Goal: Task Accomplishment & Management: Manage account settings

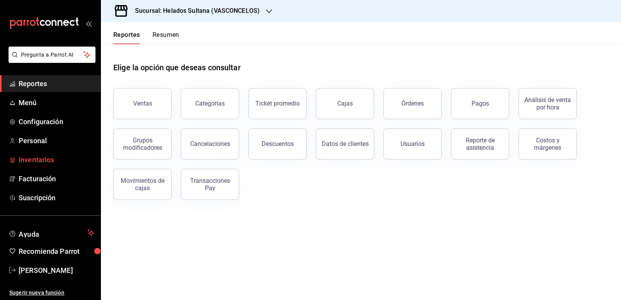
click at [35, 160] on span "Inventarios" at bounding box center [57, 159] width 76 height 10
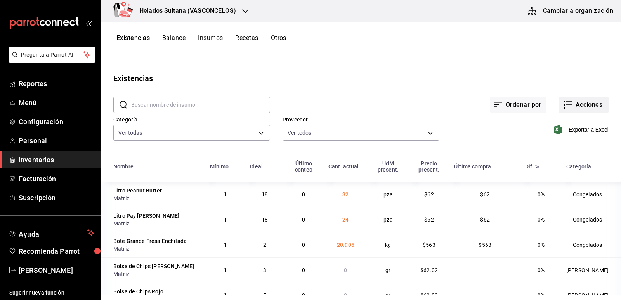
click at [566, 102] on icon "button" at bounding box center [568, 102] width 5 height 0
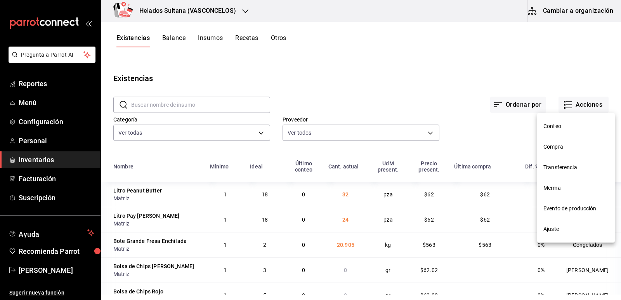
click at [556, 227] on span "Ajuste" at bounding box center [575, 229] width 65 height 8
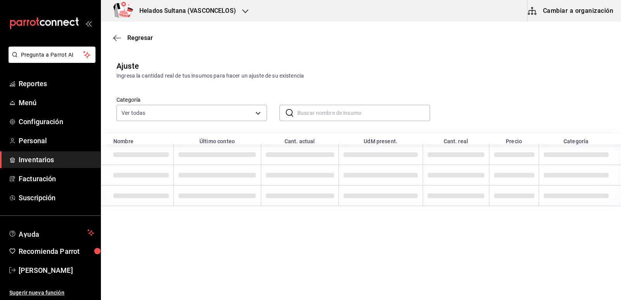
click at [346, 113] on input "text" at bounding box center [363, 113] width 133 height 16
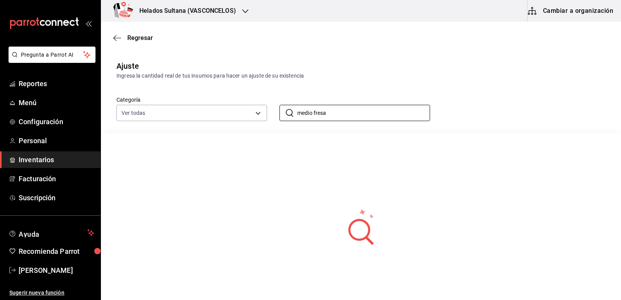
click at [458, 47] on div "Regresar" at bounding box center [361, 38] width 520 height 20
click at [349, 114] on input "medio fresa" at bounding box center [363, 113] width 133 height 16
type input "Medio Fresa Crema"
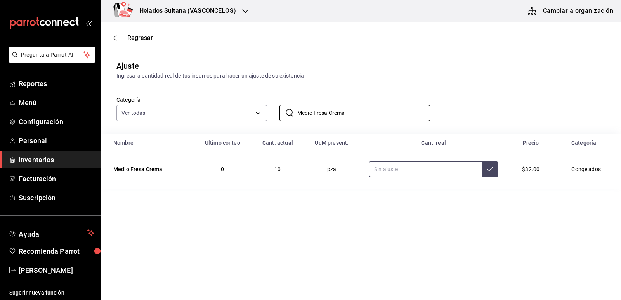
click at [397, 171] on input "text" at bounding box center [425, 169] width 113 height 16
type input "8.00"
click at [25, 84] on span "Reportes" at bounding box center [57, 83] width 76 height 10
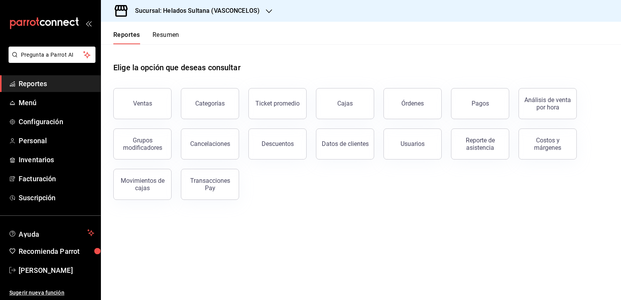
click at [399, 73] on div "Elige la opción que deseas consultar" at bounding box center [360, 61] width 495 height 35
click at [31, 161] on span "Inventarios" at bounding box center [57, 159] width 76 height 10
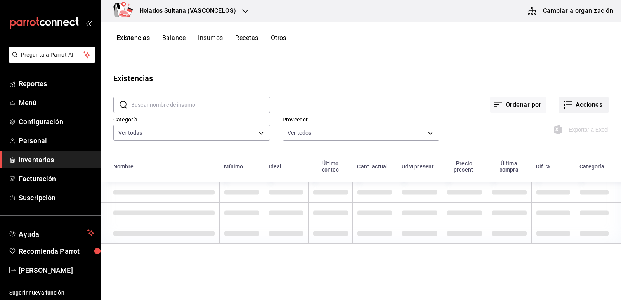
click at [571, 107] on icon "button" at bounding box center [567, 104] width 9 height 9
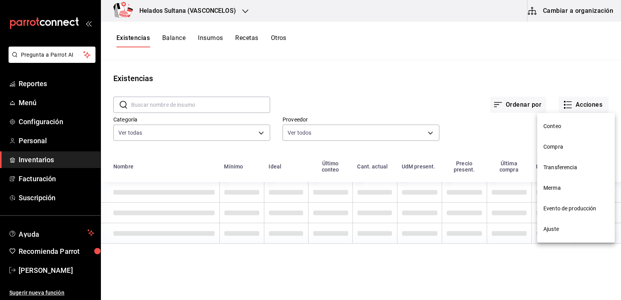
click at [567, 232] on div at bounding box center [310, 150] width 621 height 300
click at [563, 228] on div at bounding box center [310, 150] width 621 height 300
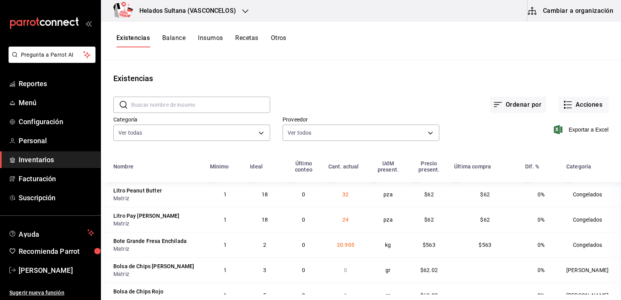
click at [161, 106] on input "text" at bounding box center [200, 105] width 139 height 16
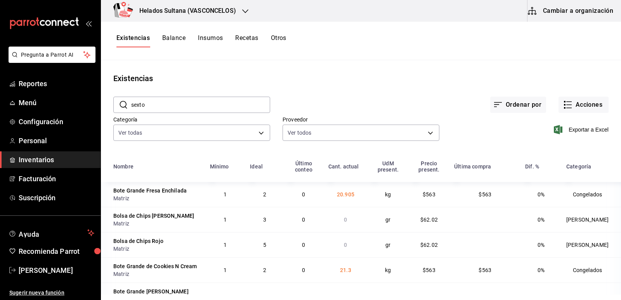
click at [380, 88] on div "Ordenar por Acciones" at bounding box center [439, 98] width 338 height 29
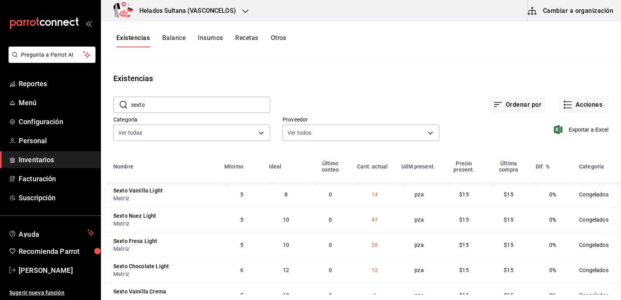
click at [225, 104] on input "sexto" at bounding box center [200, 105] width 139 height 16
type input "sexto"
click at [328, 100] on div "Ordenar por Acciones" at bounding box center [439, 98] width 338 height 29
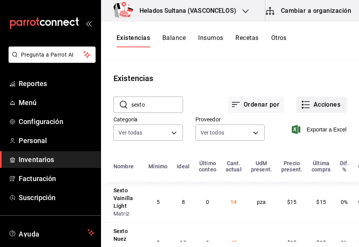
click at [309, 103] on button "Acciones" at bounding box center [321, 105] width 50 height 16
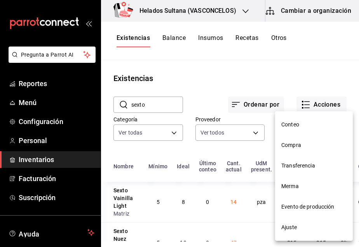
click at [257, 48] on div at bounding box center [179, 123] width 359 height 247
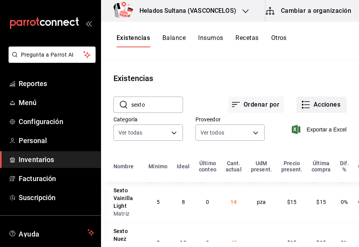
click at [311, 102] on button "Acciones" at bounding box center [321, 105] width 50 height 16
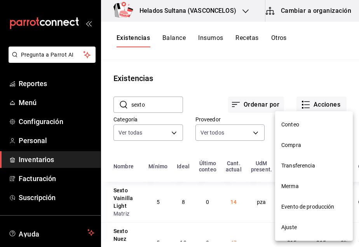
click at [289, 231] on span "Ajuste" at bounding box center [313, 228] width 65 height 8
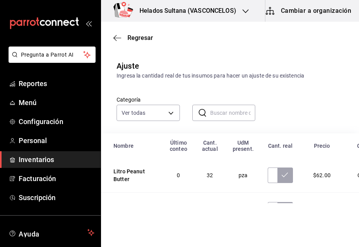
click at [224, 114] on input "text" at bounding box center [232, 113] width 45 height 16
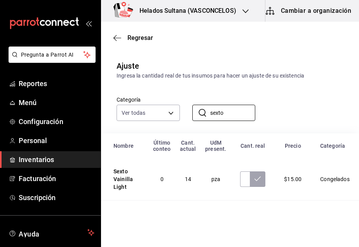
type input "sexto"
click at [287, 86] on div "Categoría Ver todas 9d7c0833-9408-45a5-a882-93b31da9ea45,47676bda-ffc7-450b-a11…" at bounding box center [217, 100] width 227 height 41
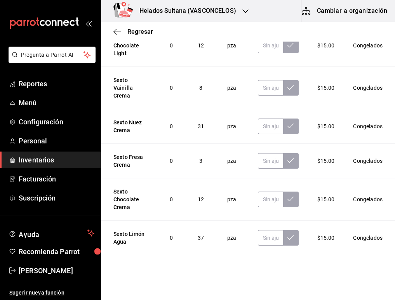
scroll to position [128, 0]
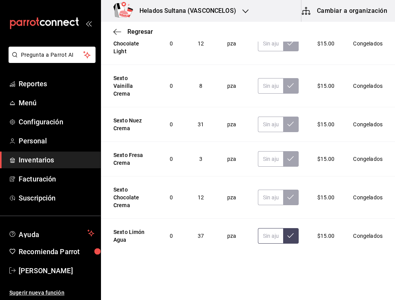
click at [265, 232] on input "text" at bounding box center [270, 236] width 25 height 16
click at [259, 233] on input "text" at bounding box center [270, 236] width 25 height 16
type input "27.00"
click at [262, 120] on input "text" at bounding box center [270, 124] width 25 height 16
type input "23.00"
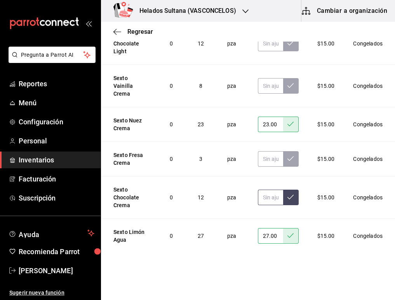
click at [258, 201] on input "text" at bounding box center [270, 197] width 25 height 16
type input "19.00"
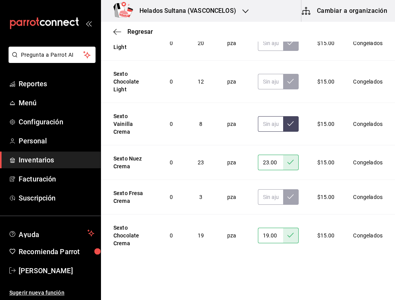
click at [260, 124] on input "text" at bounding box center [270, 124] width 25 height 16
type input "14.00"
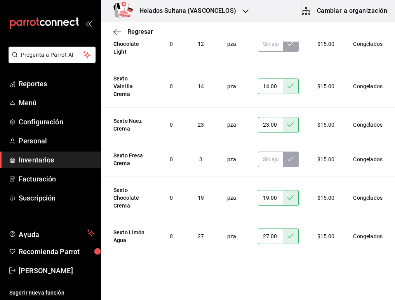
scroll to position [120, 0]
drag, startPoint x: 260, startPoint y: 160, endPoint x: 260, endPoint y: 154, distance: 5.4
click at [260, 158] on input "text" at bounding box center [270, 159] width 25 height 16
type input "7.00"
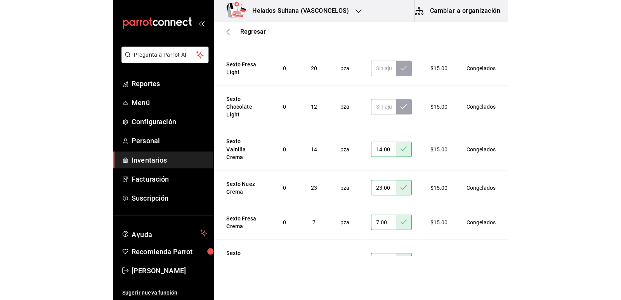
scroll to position [3, 0]
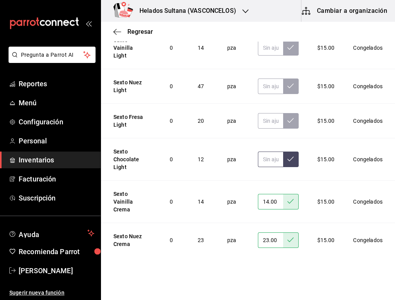
click at [271, 160] on input "text" at bounding box center [270, 159] width 25 height 16
click at [262, 159] on input "text" at bounding box center [270, 159] width 25 height 16
type input "15.00"
click at [258, 88] on input "text" at bounding box center [270, 86] width 25 height 16
type input "31.00"
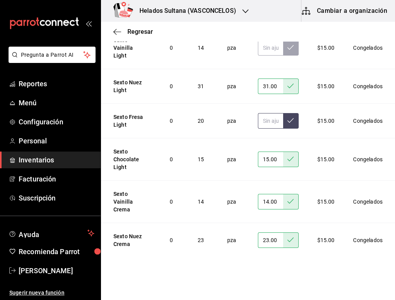
click at [258, 123] on input "text" at bounding box center [270, 121] width 25 height 16
type input "19.00"
click at [264, 52] on input "text" at bounding box center [270, 48] width 25 height 16
type input "3.00"
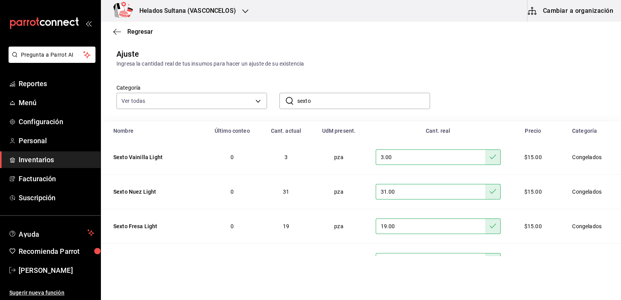
scroll to position [0, 0]
